Goal: Transaction & Acquisition: Obtain resource

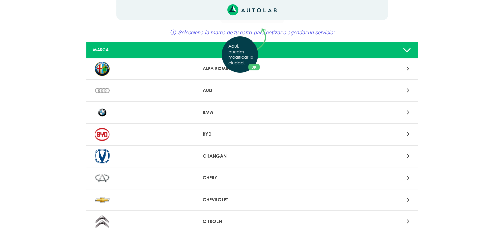
scroll to position [33, 0]
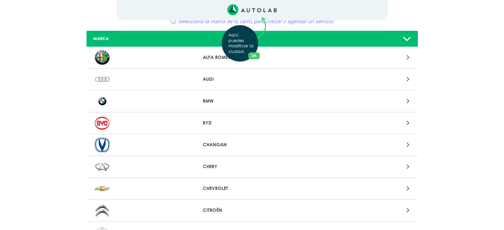
click at [224, 186] on div "Aquí, puedes modificar la ciudad. OK .aex,.bex{fill:none!important;stroke:#50c4…" at bounding box center [252, 82] width 504 height 230
click at [407, 187] on icon at bounding box center [407, 188] width 3 height 9
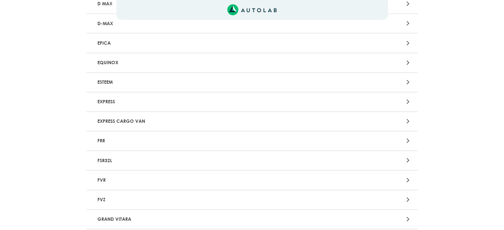
scroll to position [761, 0]
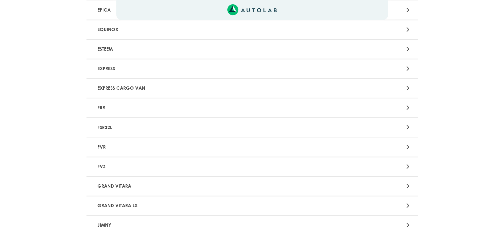
click at [409, 182] on icon at bounding box center [407, 186] width 3 height 9
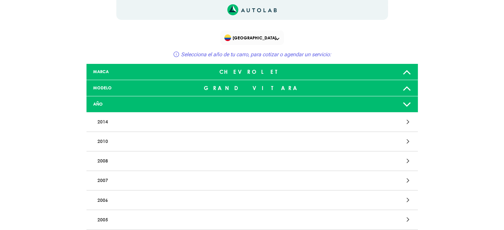
click at [407, 218] on icon at bounding box center [407, 219] width 3 height 9
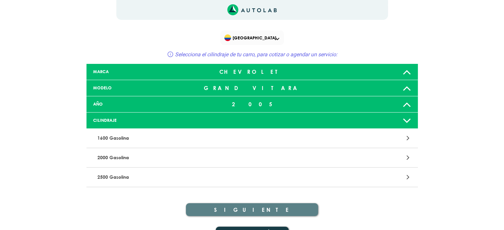
click at [406, 176] on div at bounding box center [360, 177] width 108 height 9
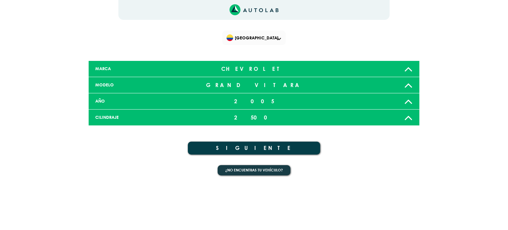
click at [253, 145] on button "SIGUIENTE" at bounding box center [254, 148] width 132 height 13
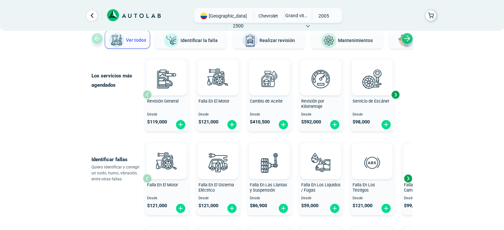
scroll to position [66, 0]
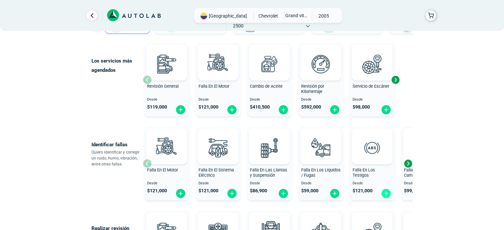
click at [385, 197] on img at bounding box center [385, 193] width 11 height 10
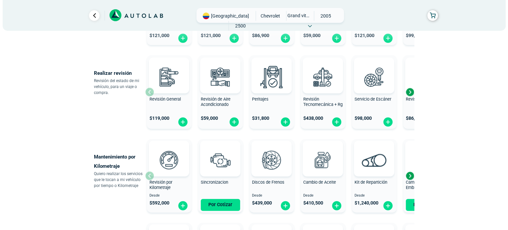
scroll to position [232, 0]
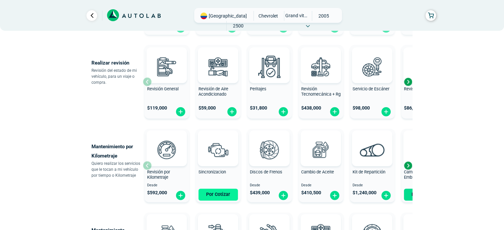
click at [217, 194] on button "Por Cotizar" at bounding box center [217, 195] width 39 height 12
